Goal: Obtain resource: Obtain resource

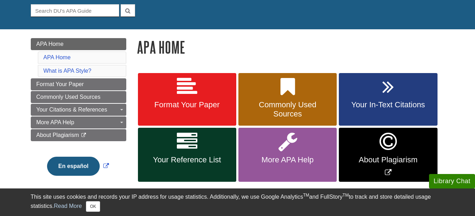
scroll to position [74, 0]
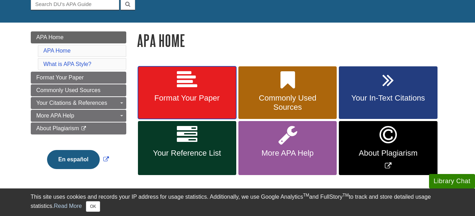
click at [187, 94] on span "Format Your Paper" at bounding box center [187, 98] width 88 height 9
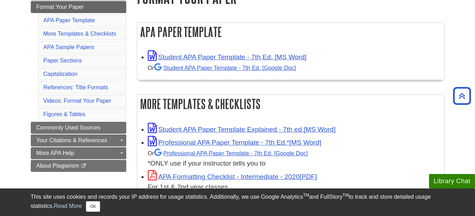
scroll to position [115, 0]
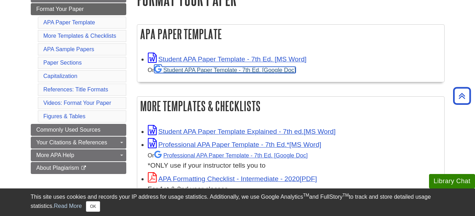
click at [217, 72] on link "Student APA Paper Template - 7th Ed. [Google Doc]" at bounding box center [225, 70] width 142 height 6
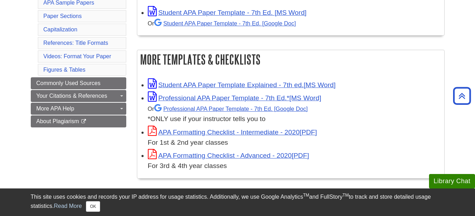
scroll to position [163, 0]
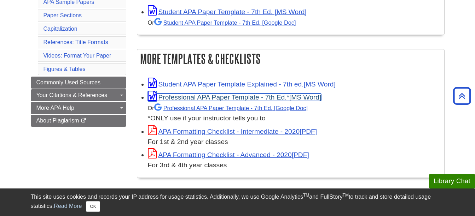
click at [210, 96] on link "Professional APA Paper Template - 7th Ed.*" at bounding box center [235, 97] width 174 height 7
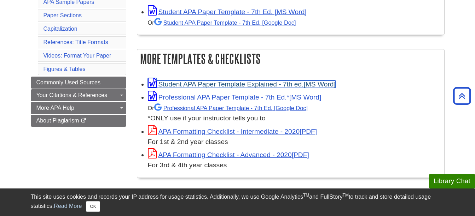
click at [237, 83] on link "Student APA Paper Template Explained - 7th ed." at bounding box center [242, 84] width 188 height 7
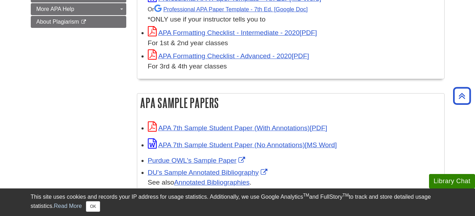
scroll to position [263, 0]
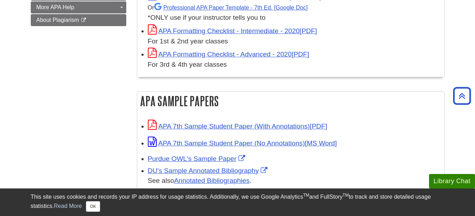
click at [225, 122] on div "APA 7th Sample Student Paper (With Annotations)" at bounding box center [294, 126] width 293 height 12
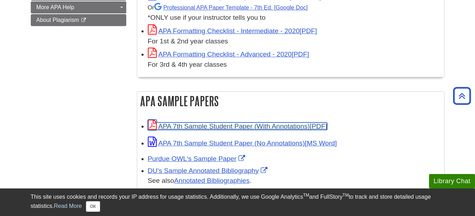
click at [226, 125] on link "APA 7th Sample Student Paper (With Annotations)" at bounding box center [237, 126] width 179 height 7
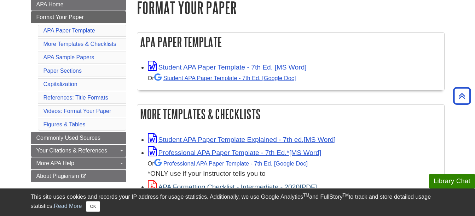
scroll to position [107, 0]
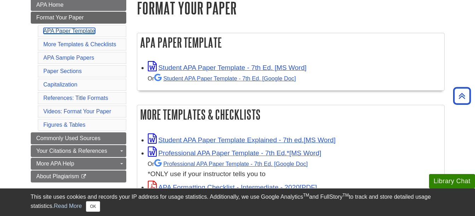
click at [89, 30] on link "APA Paper Template" at bounding box center [69, 31] width 52 height 6
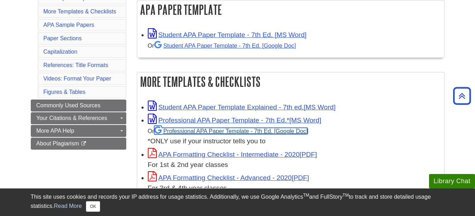
click at [244, 130] on link "Professional APA Paper Template - 7th Ed." at bounding box center [230, 131] width 153 height 6
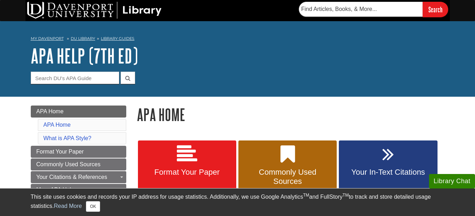
scroll to position [78, 0]
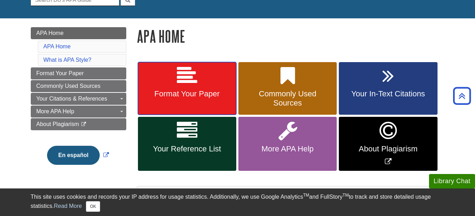
click at [207, 98] on span "Format Your Paper" at bounding box center [187, 93] width 88 height 9
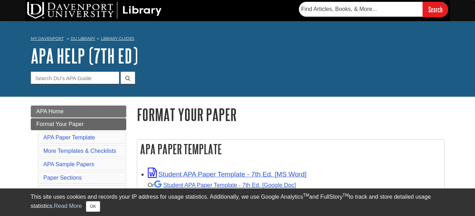
scroll to position [56, 0]
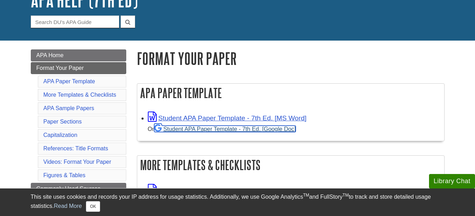
click at [217, 129] on link "Student APA Paper Template - 7th Ed. [Google Doc]" at bounding box center [225, 129] width 142 height 6
